Goal: Feedback & Contribution: Leave review/rating

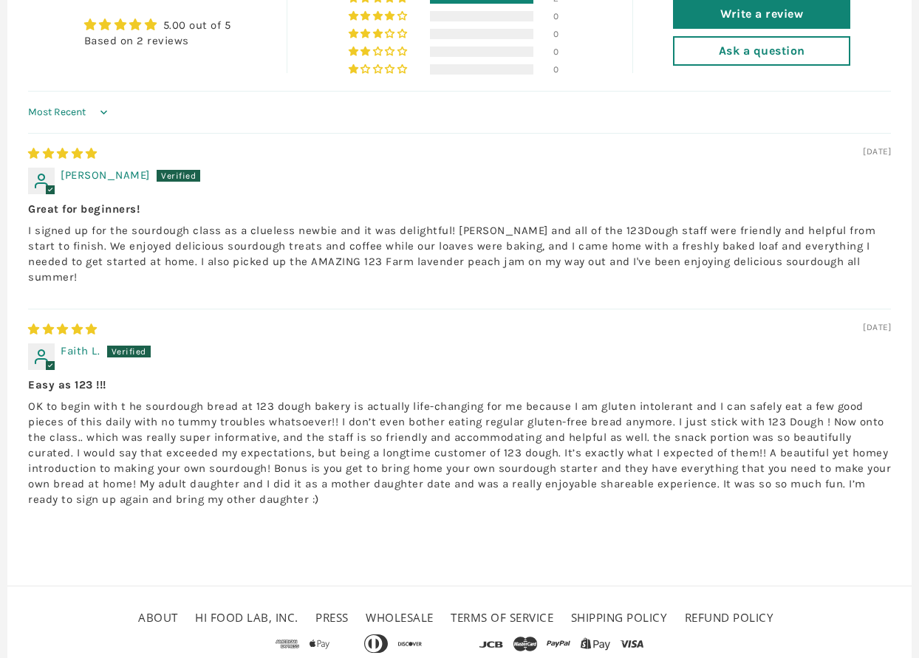
scroll to position [1394, 0]
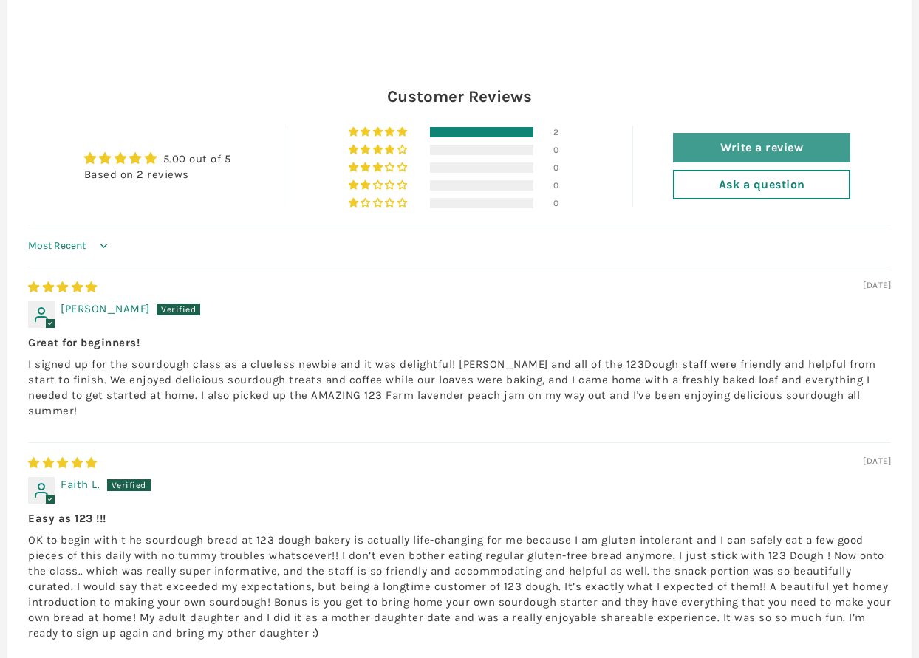
click at [783, 133] on link "Write a review" at bounding box center [761, 148] width 177 height 30
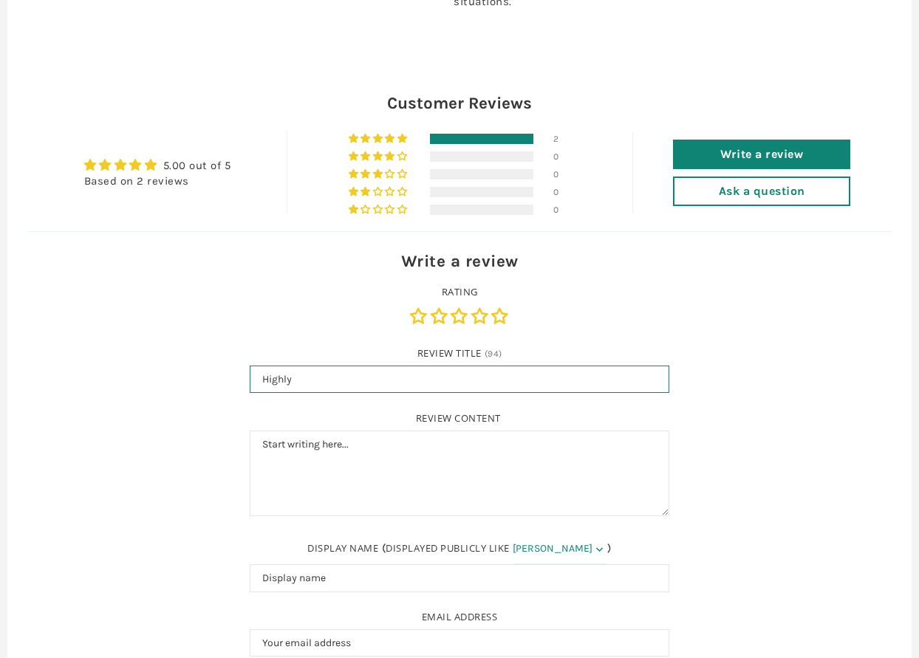
scroll to position [1397, 0]
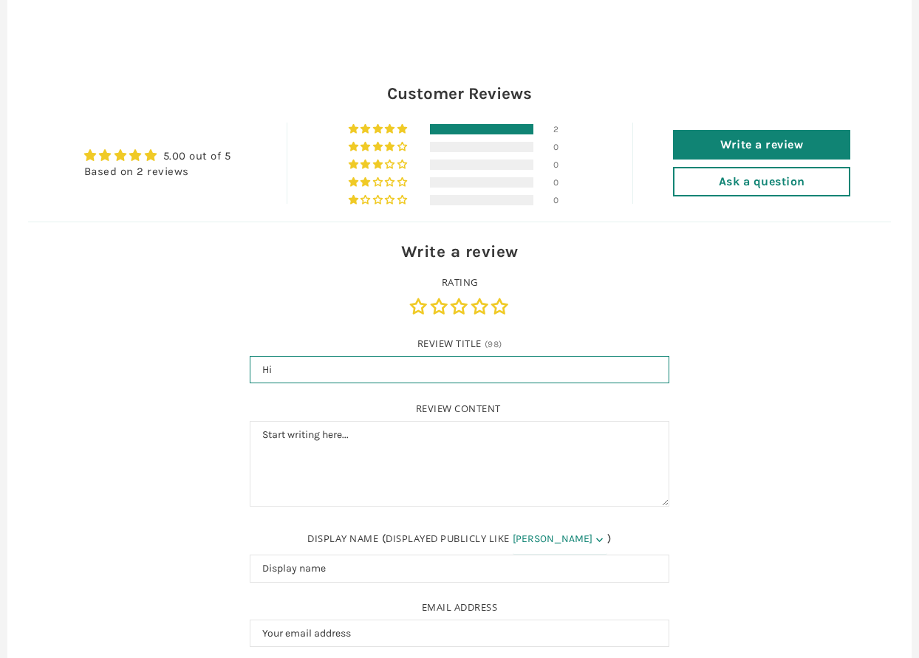
type input "H"
type input "Great Class for Beginners!"
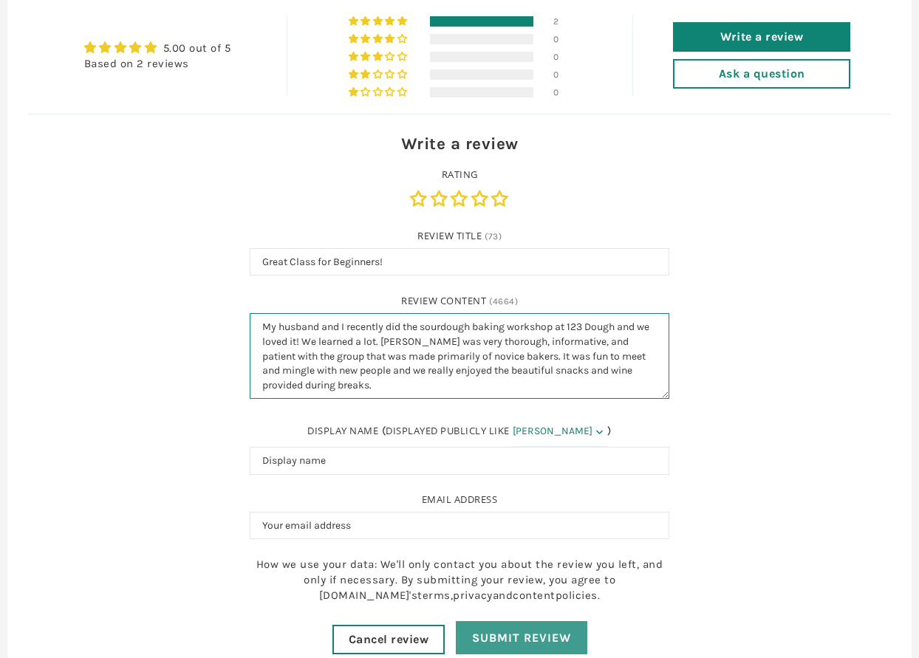
scroll to position [1429, 0]
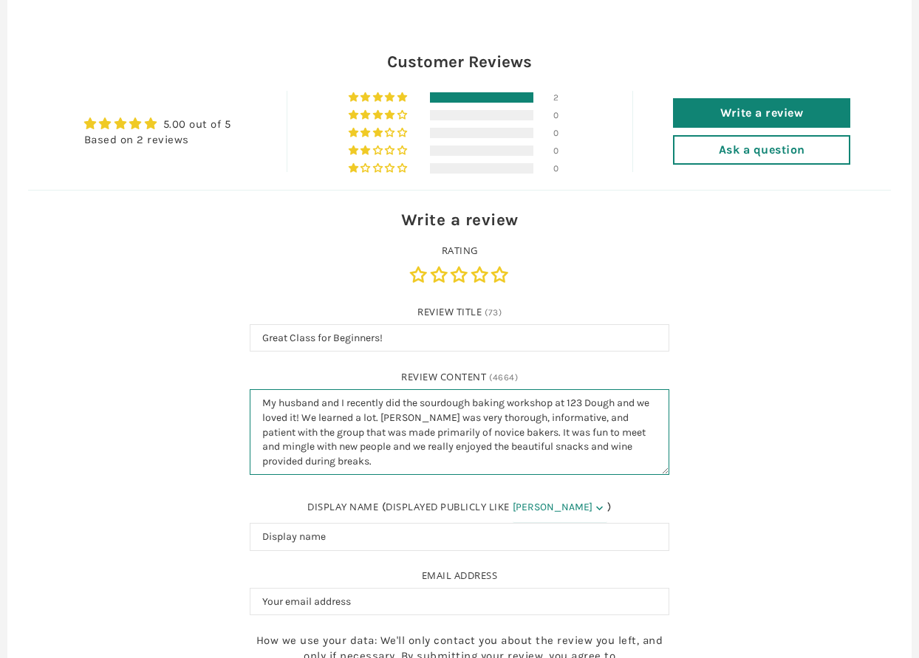
click at [418, 389] on textarea "My husband and I recently did the sourdough baking workshop at 123 Dough and we…" at bounding box center [460, 432] width 420 height 86
click at [462, 426] on textarea "My husband and I recently did the sourdough baking workshop at 123 Dough and we…" at bounding box center [460, 432] width 420 height 86
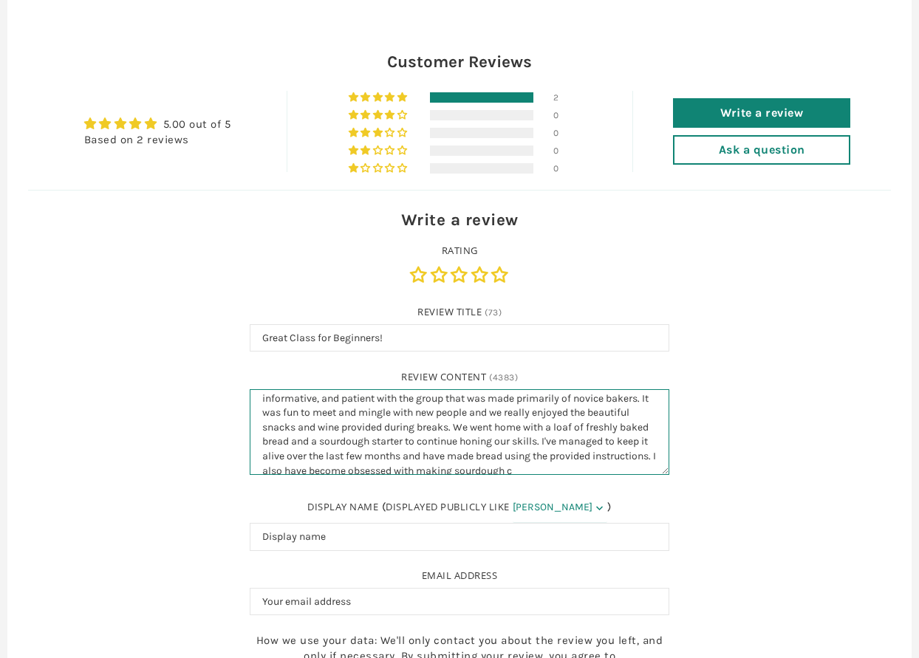
scroll to position [48, 0]
type textarea "My husband and I recently did the sourdough baking workshop at 123 Dough and we…"
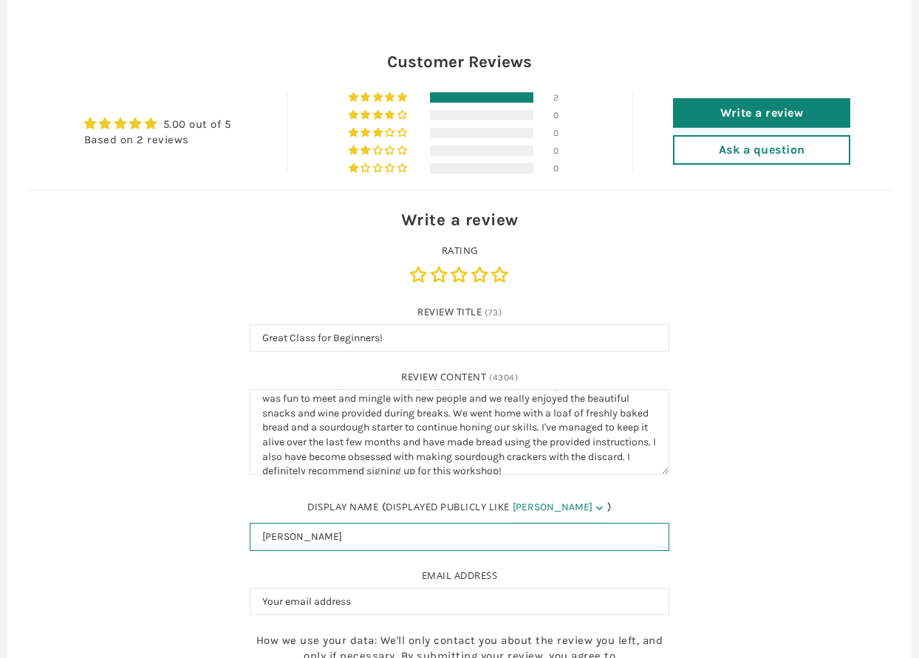
type input "[PERSON_NAME]"
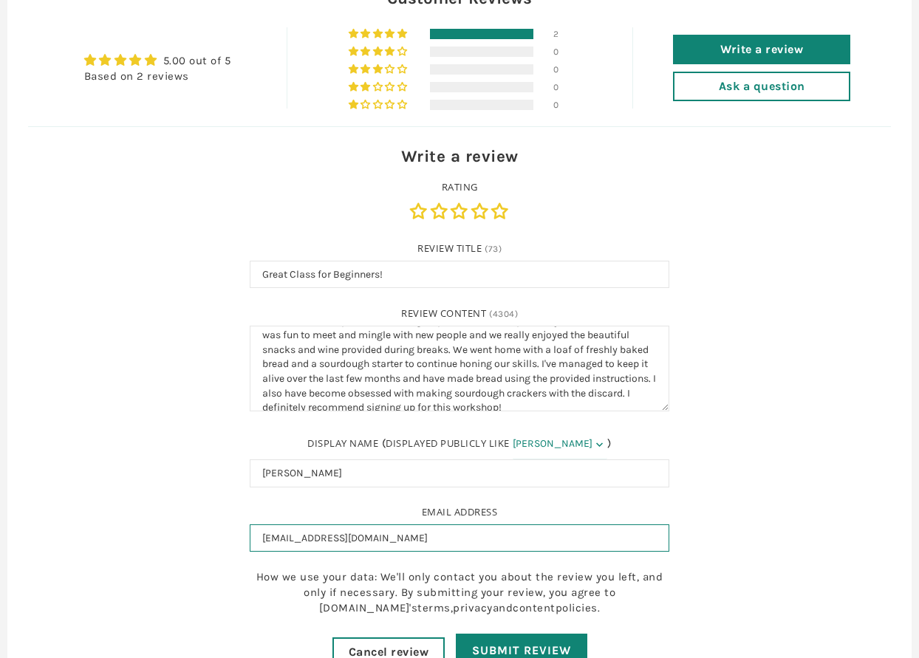
scroll to position [1512, 0]
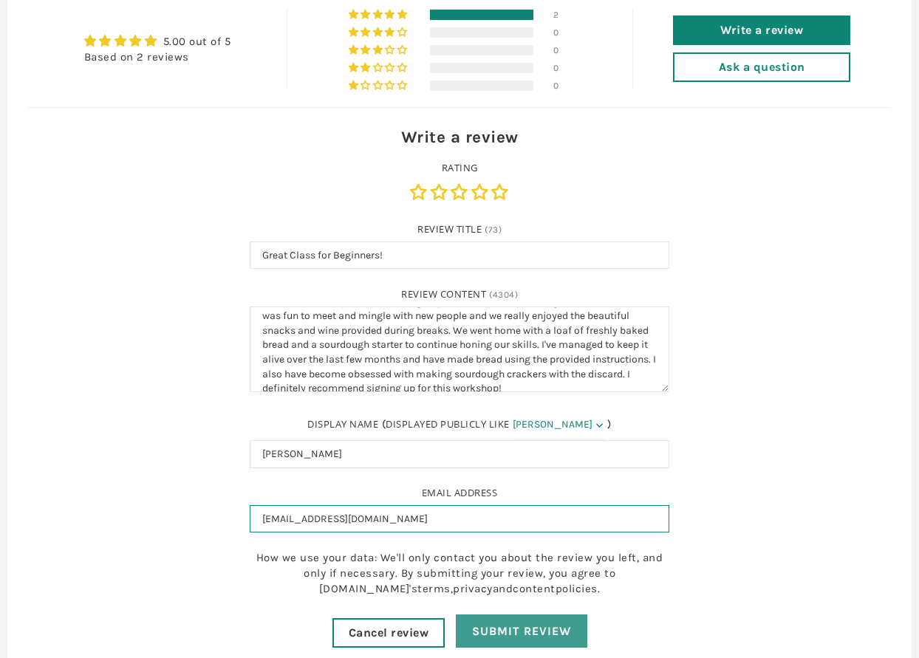
type input "jamieperna@gmail.com"
click at [559, 615] on input "Submit Review" at bounding box center [522, 631] width 132 height 33
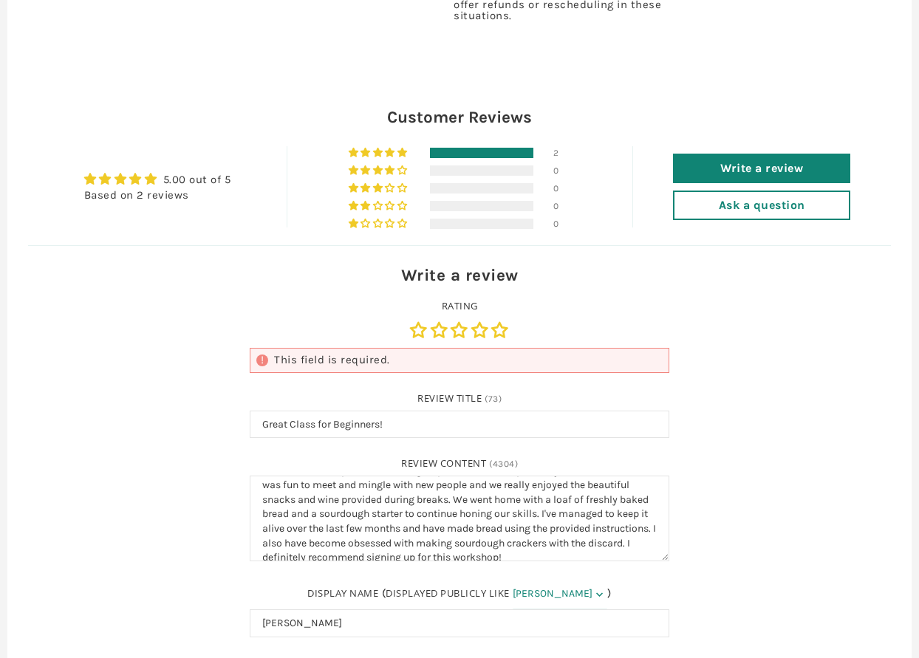
scroll to position [0, 0]
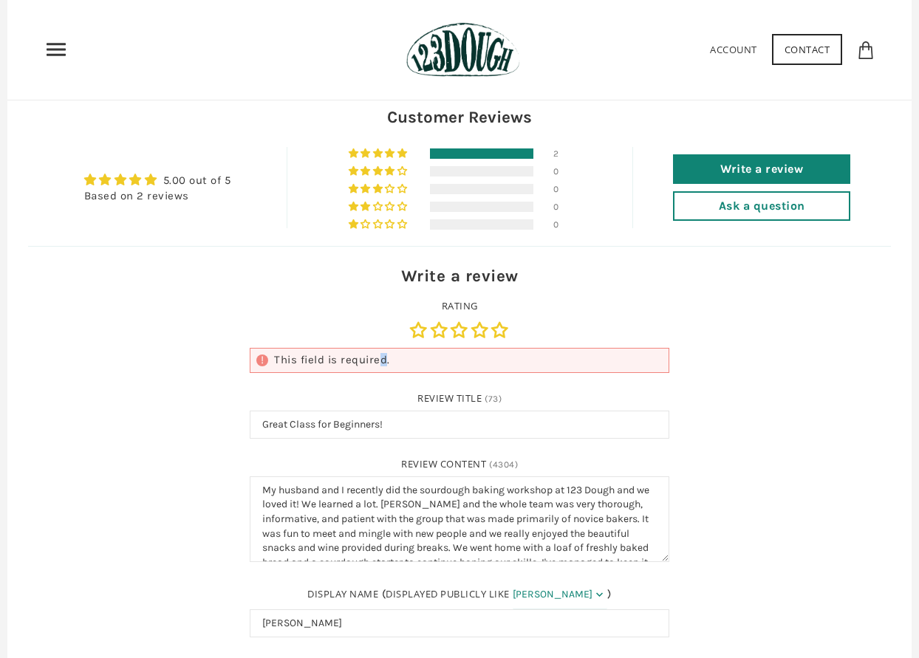
click at [382, 348] on div "This field is required." at bounding box center [460, 360] width 420 height 25
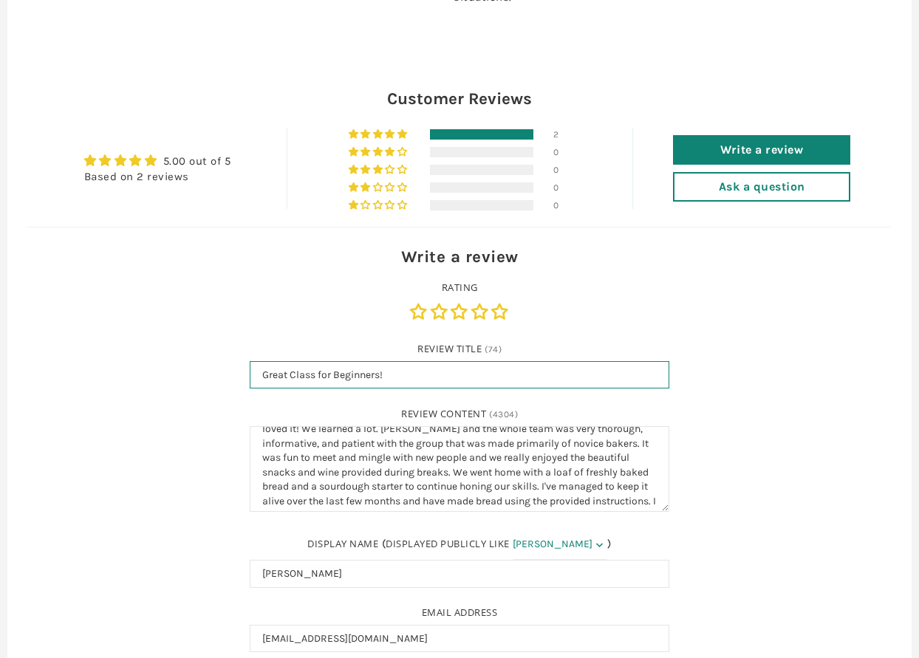
scroll to position [54, 0]
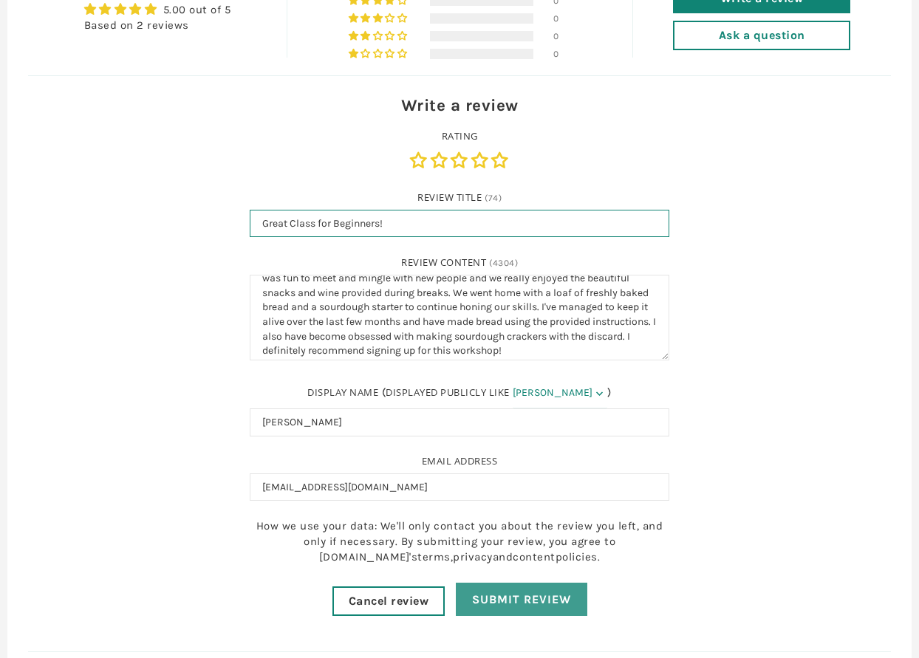
type input "Great Class for Beginners!"
click at [540, 583] on input "Submit Review" at bounding box center [522, 599] width 132 height 33
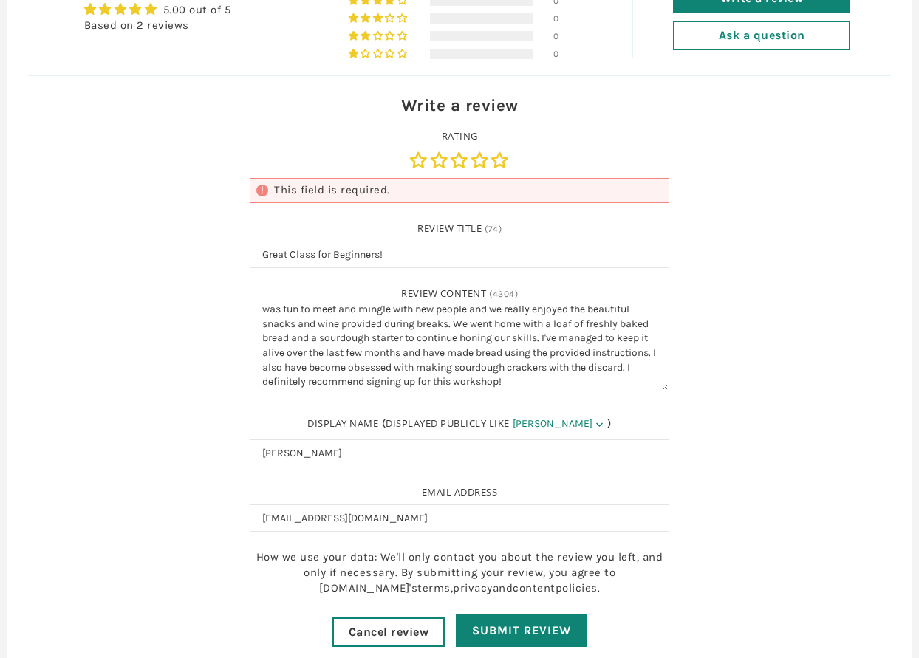
click at [781, 266] on div "Write a review Rating This field is required. Review Title (74) Great Class for…" at bounding box center [459, 378] width 863 height 607
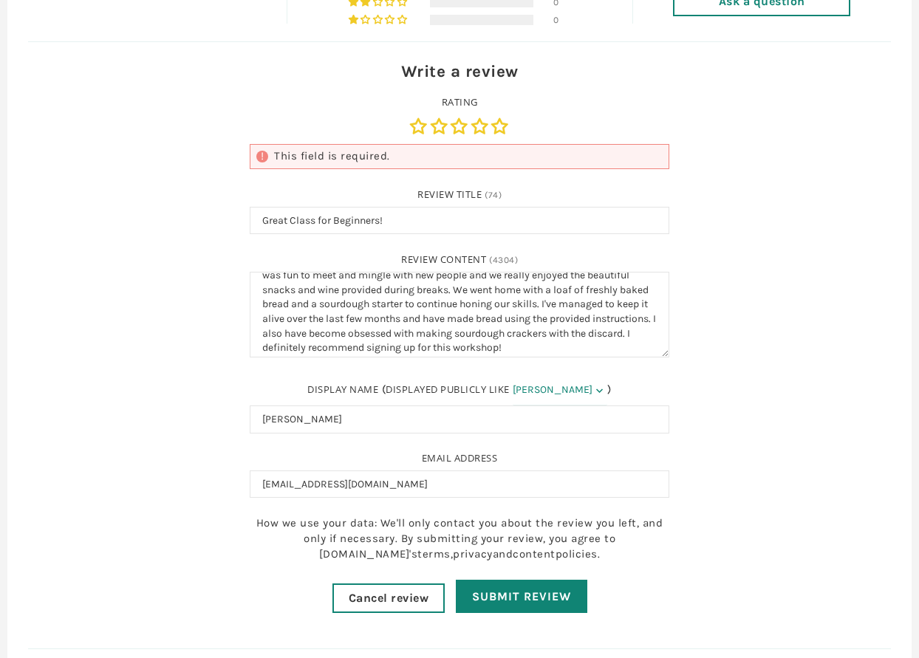
scroll to position [1340, 0]
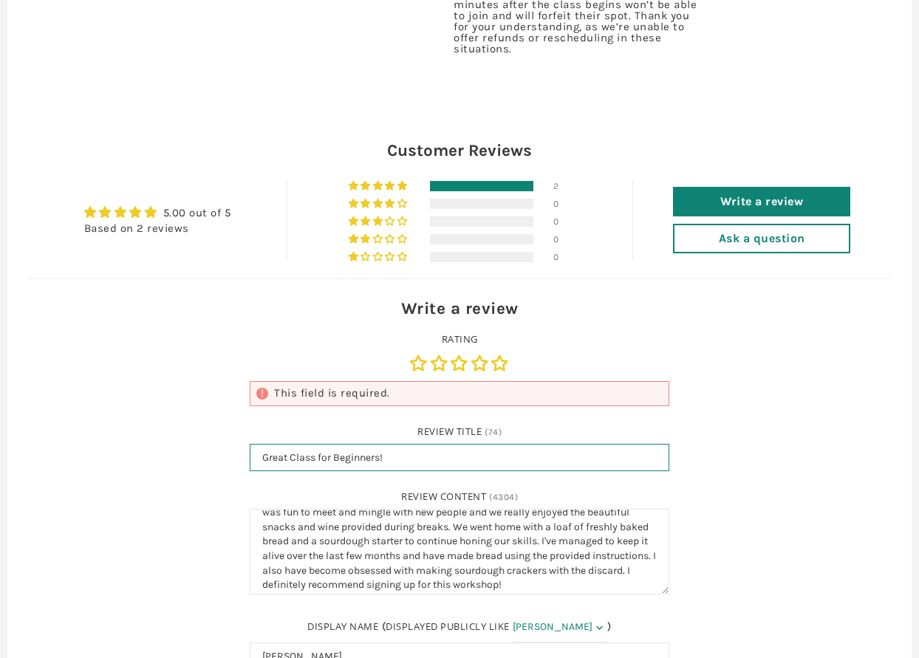
click at [414, 444] on input "Great Class for Beginners!" at bounding box center [460, 458] width 420 height 28
drag, startPoint x: 414, startPoint y: 426, endPoint x: 245, endPoint y: 422, distance: 169.2
click at [245, 422] on form "Write a review Rating This field is required. Review Title (74) Great Class for…" at bounding box center [459, 573] width 443 height 553
click at [280, 444] on input "Great Class for Beginners!" at bounding box center [460, 458] width 420 height 28
click at [268, 444] on input "Great Class for Beginners!" at bounding box center [460, 458] width 420 height 28
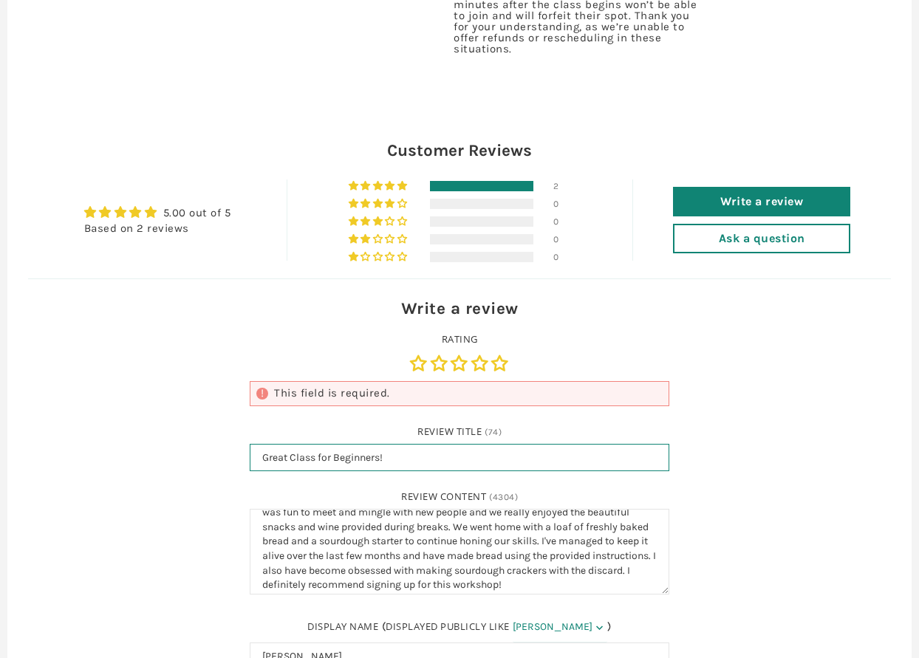
drag, startPoint x: 446, startPoint y: 423, endPoint x: 253, endPoint y: 422, distance: 192.8
click at [253, 444] on input "Great Class for Beginners!" at bounding box center [460, 458] width 420 height 28
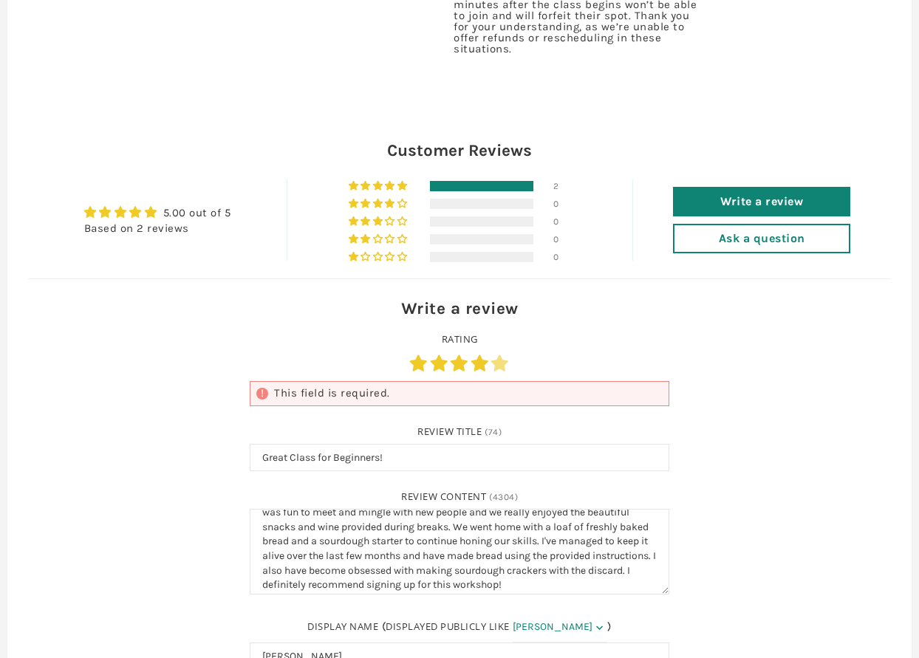
click at [497, 355] on link "5 stars" at bounding box center [500, 363] width 18 height 16
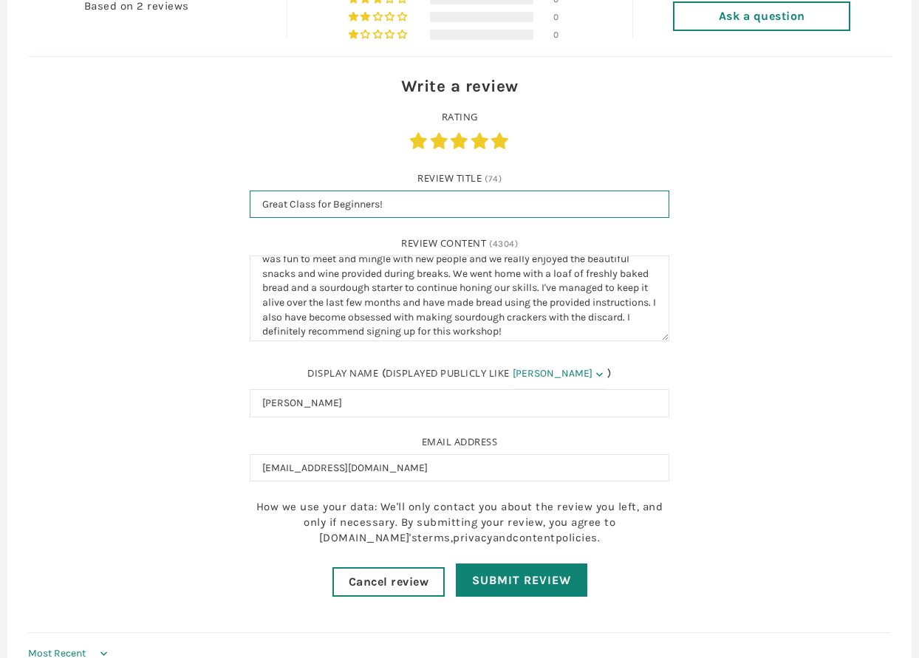
scroll to position [1572, 0]
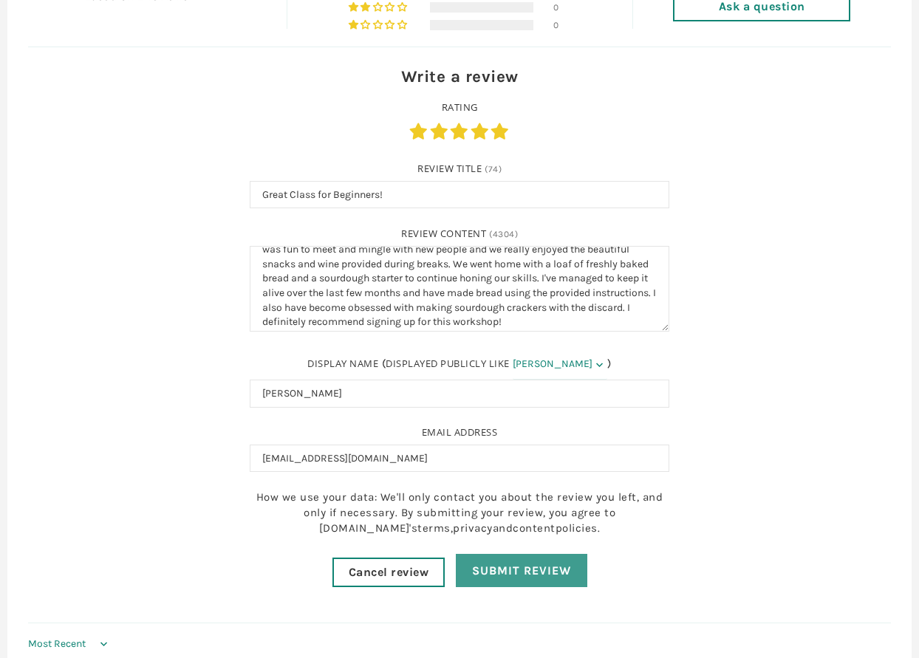
click at [535, 554] on input "Submit Review" at bounding box center [522, 570] width 132 height 33
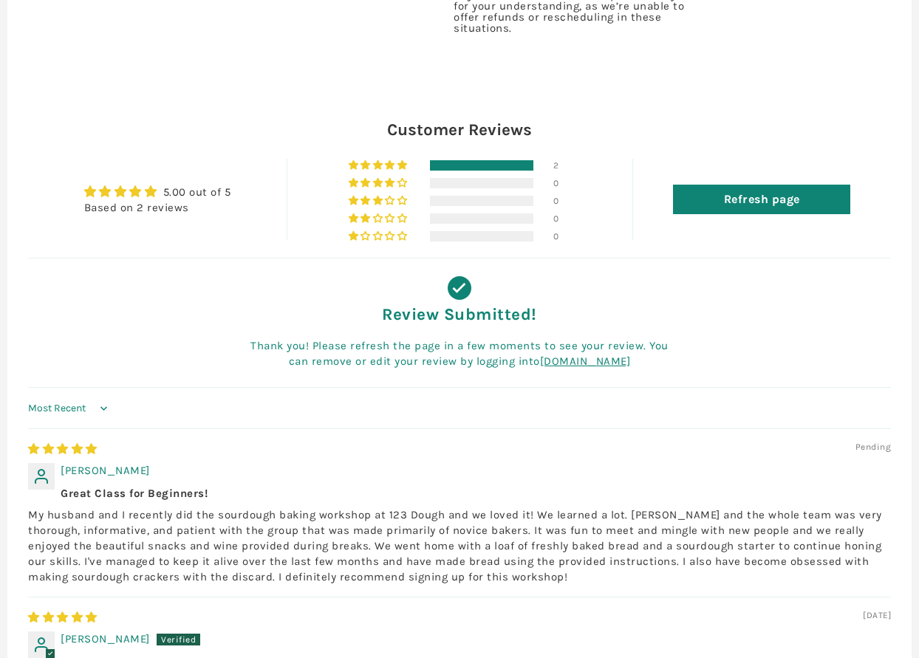
scroll to position [1039, 0]
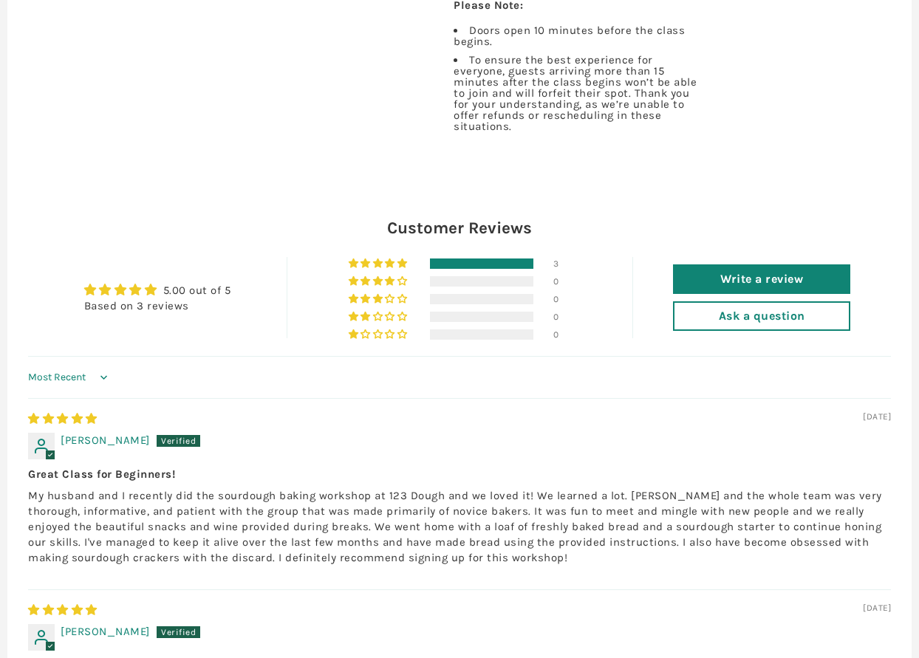
scroll to position [1414, 0]
